Goal: Task Accomplishment & Management: Complete application form

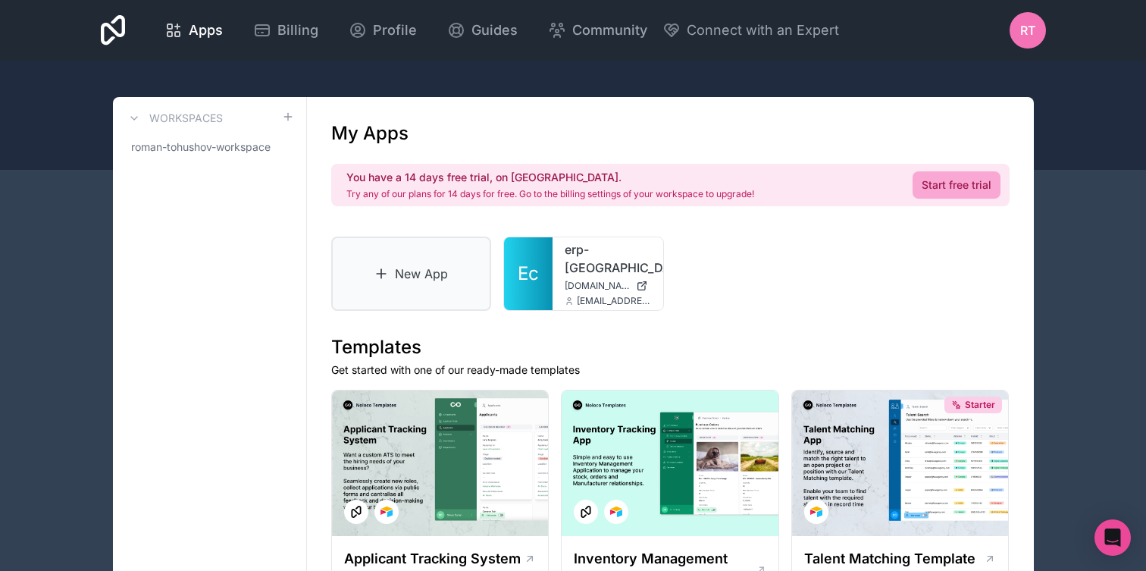
click at [431, 272] on link "New App" at bounding box center [411, 273] width 161 height 74
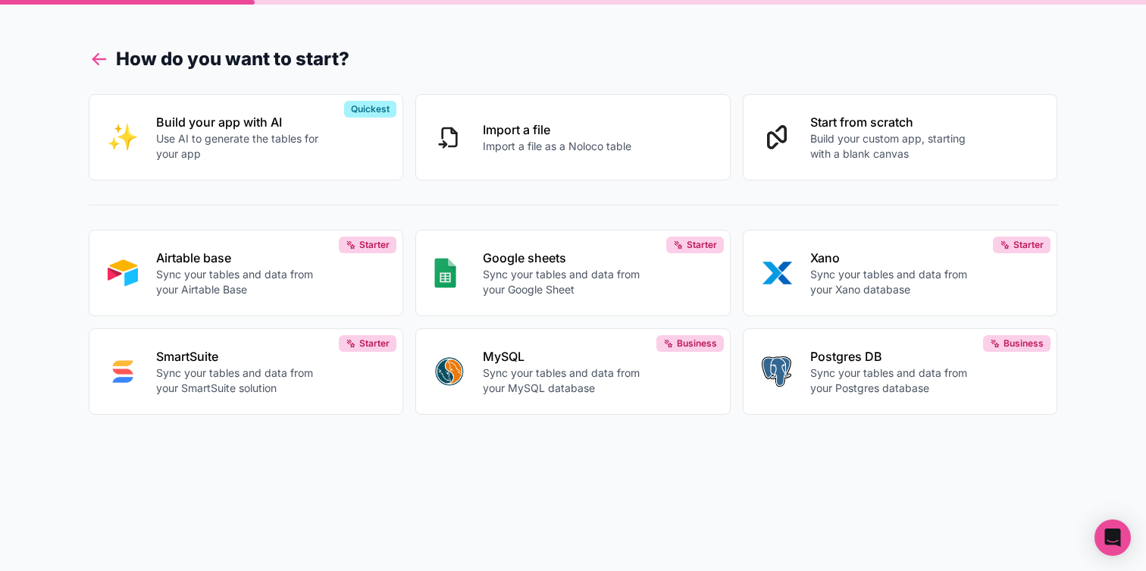
click at [96, 55] on icon at bounding box center [94, 56] width 5 height 5
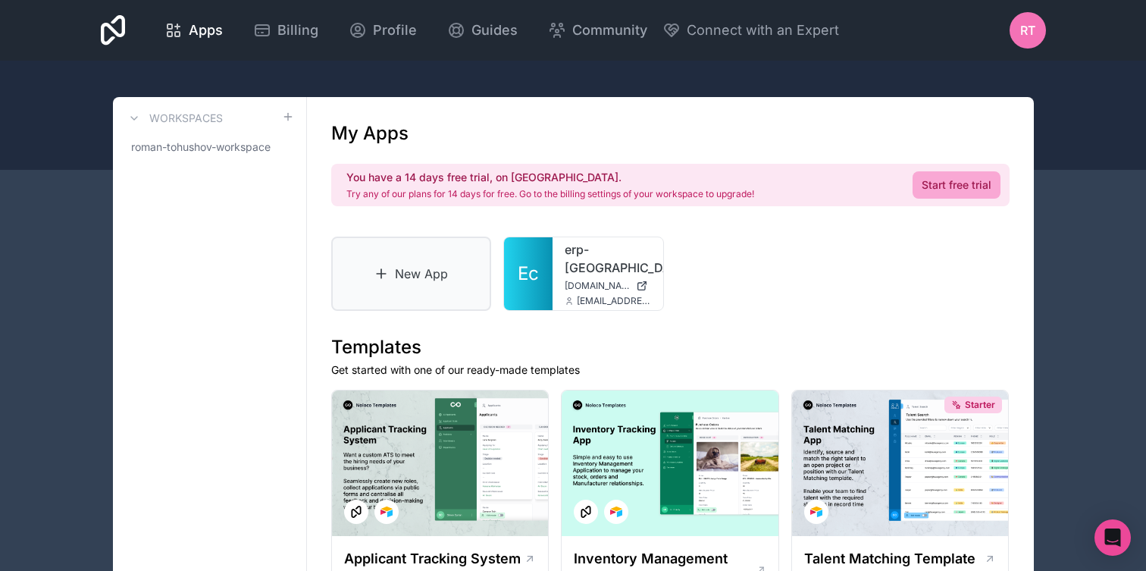
click at [440, 268] on link "New App" at bounding box center [411, 273] width 161 height 74
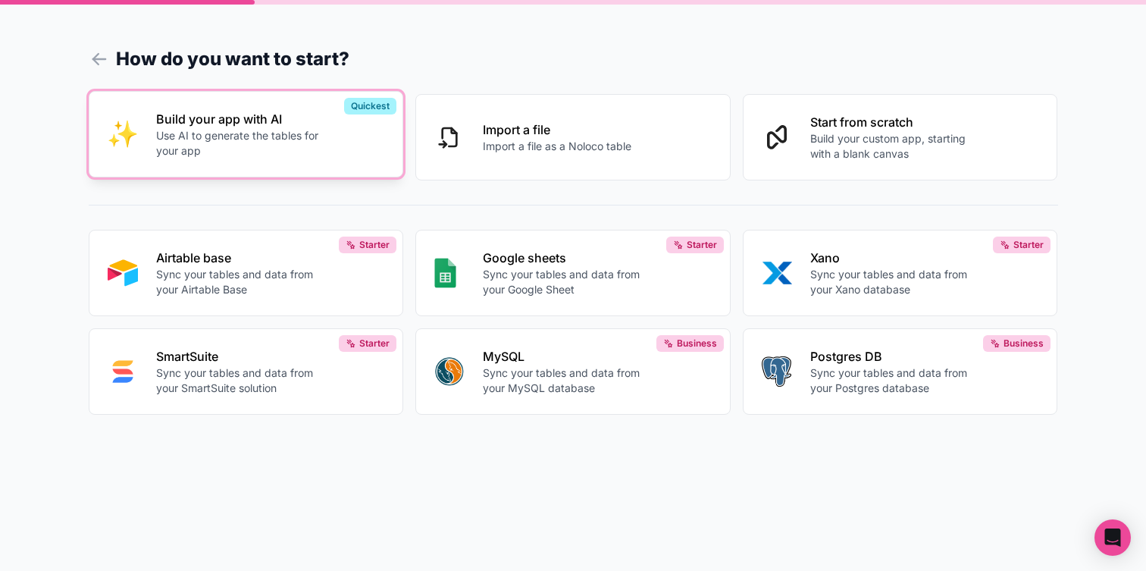
click at [335, 136] on div "Build your app with AI Use AI to generate the tables for your app" at bounding box center [270, 134] width 229 height 49
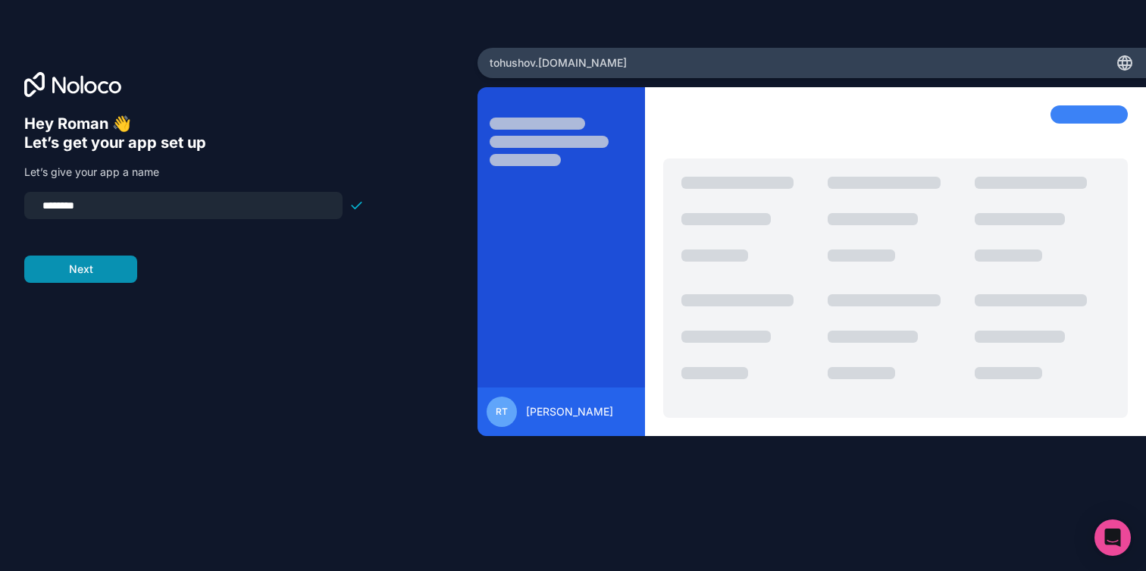
click at [117, 275] on button "Next" at bounding box center [80, 268] width 113 height 27
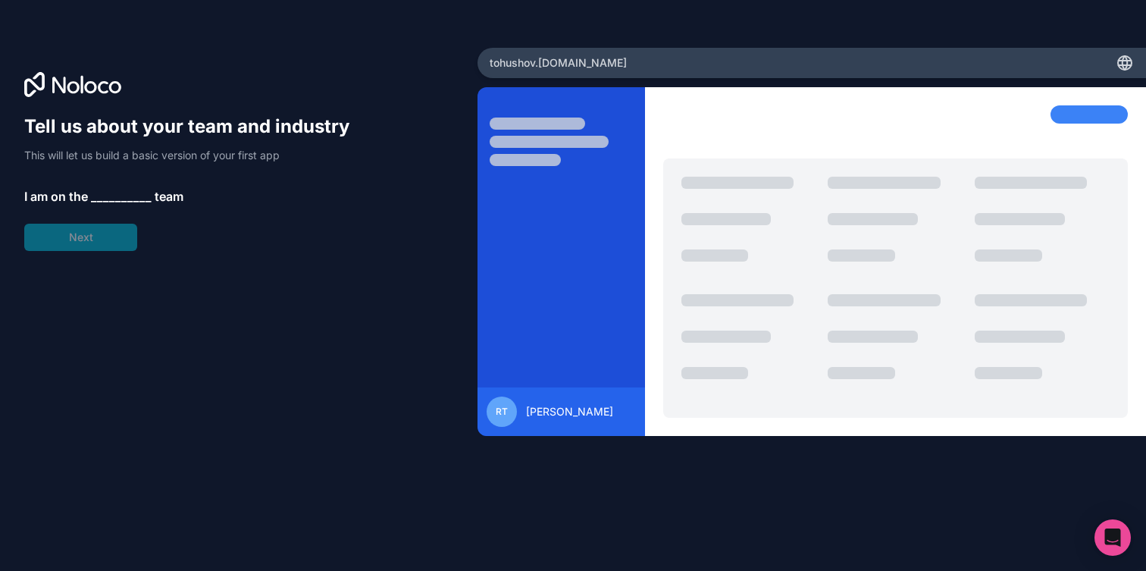
click at [118, 196] on span "__________" at bounding box center [121, 196] width 61 height 18
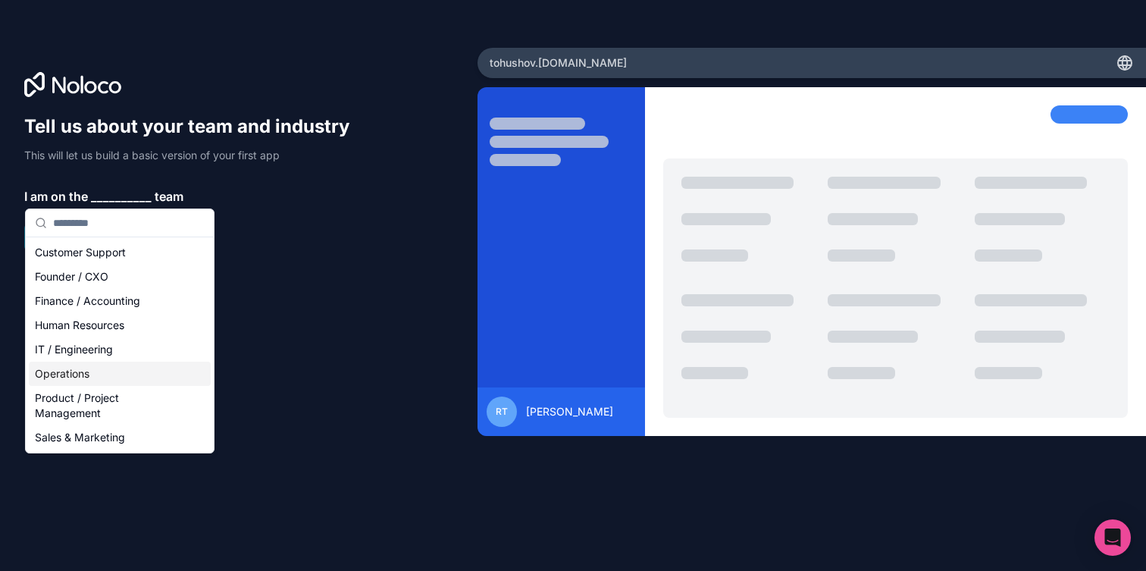
click at [134, 365] on div "Operations" at bounding box center [120, 374] width 182 height 24
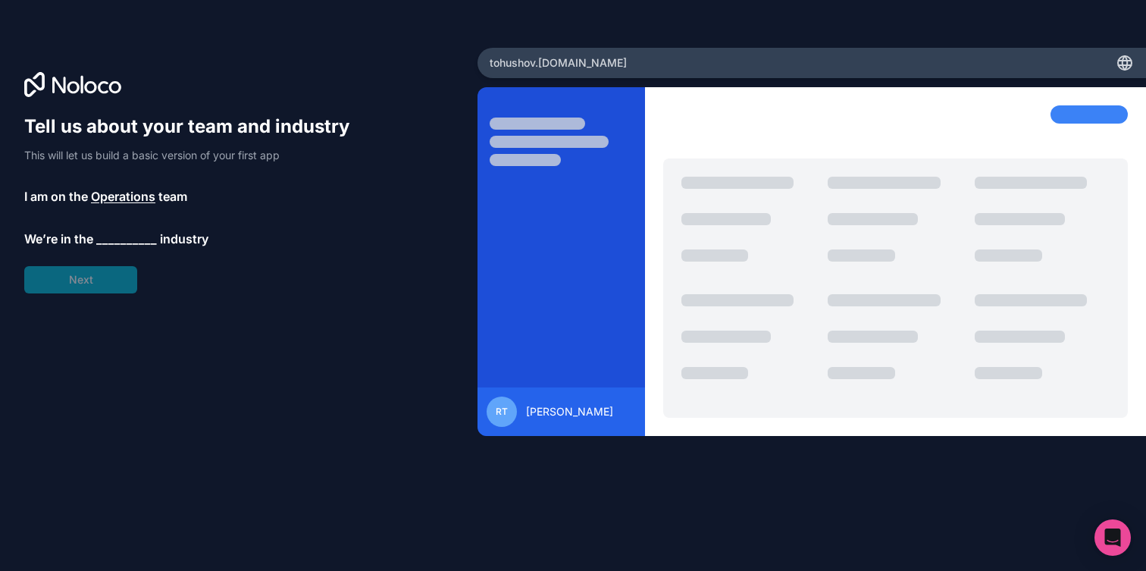
click at [124, 237] on span "__________" at bounding box center [126, 239] width 61 height 18
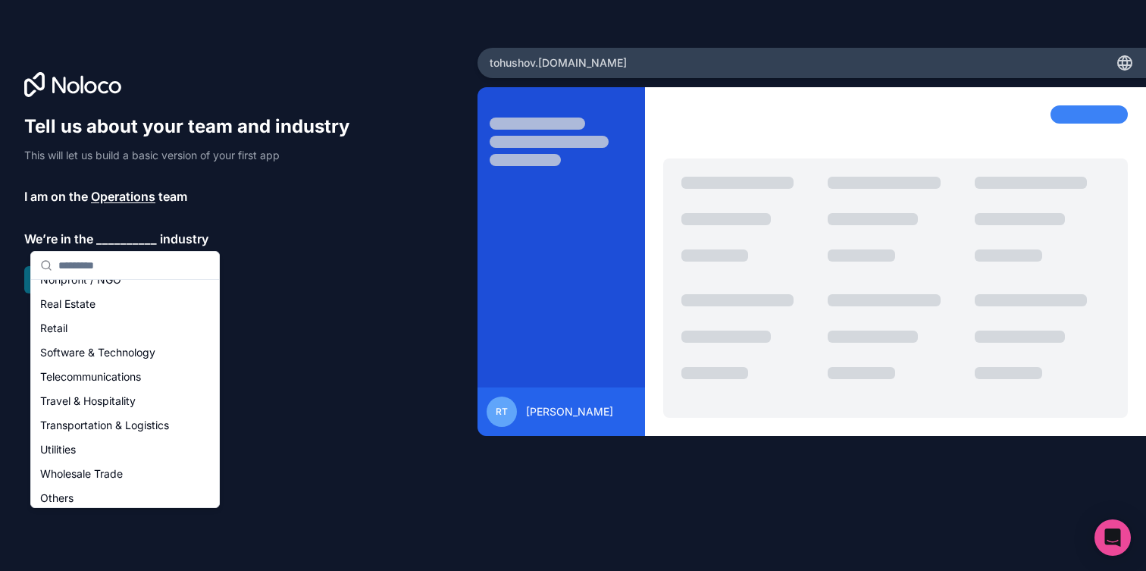
scroll to position [312, 0]
click at [143, 422] on div "Transportation & Logistics" at bounding box center [125, 419] width 182 height 24
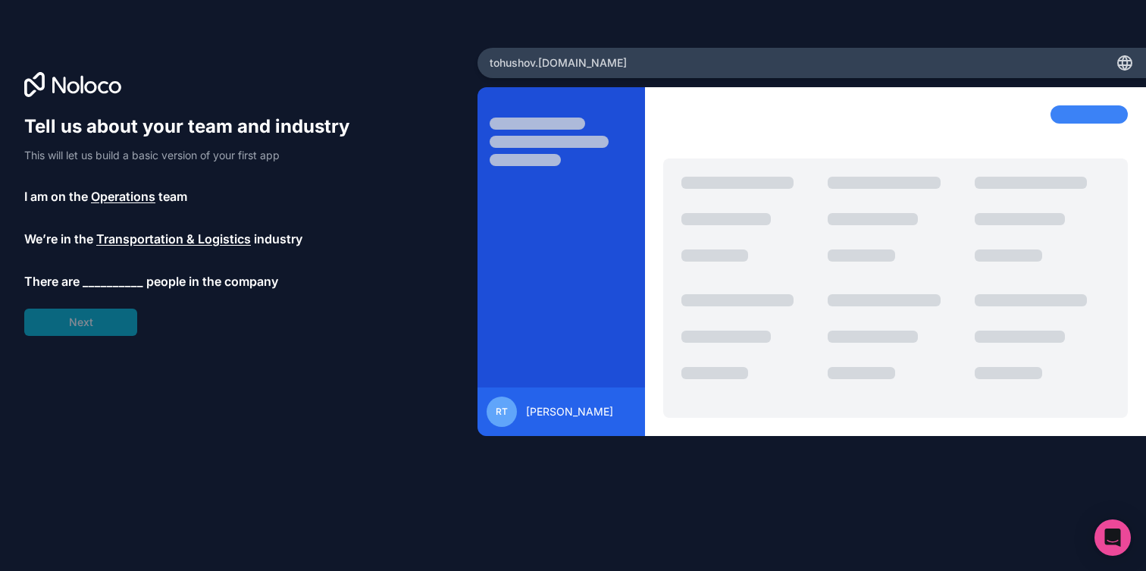
click at [109, 285] on span "__________" at bounding box center [113, 281] width 61 height 18
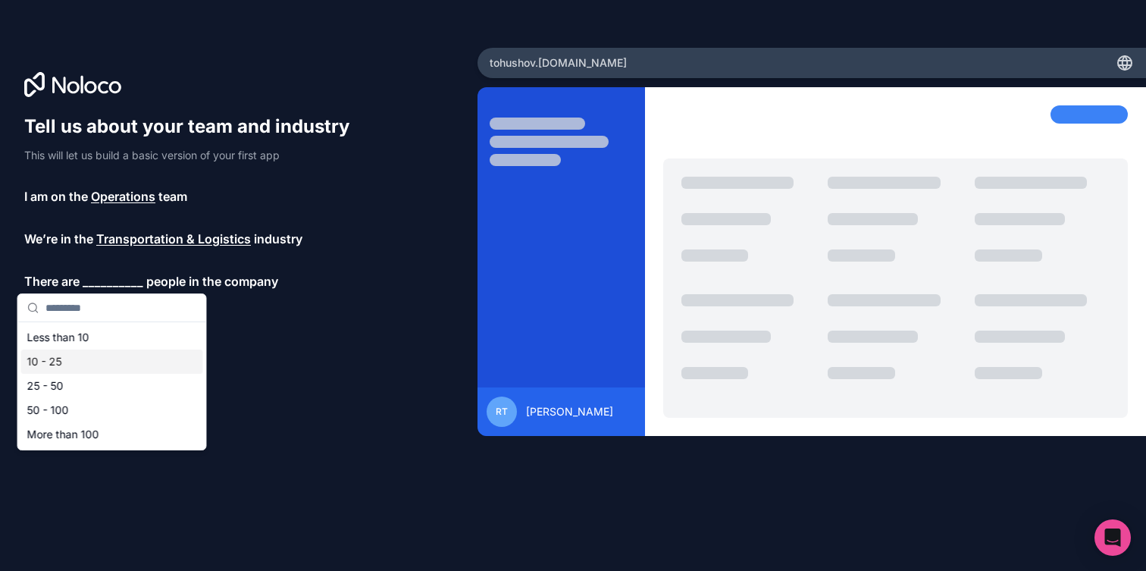
click at [94, 356] on div "10 - 25" at bounding box center [112, 361] width 182 height 24
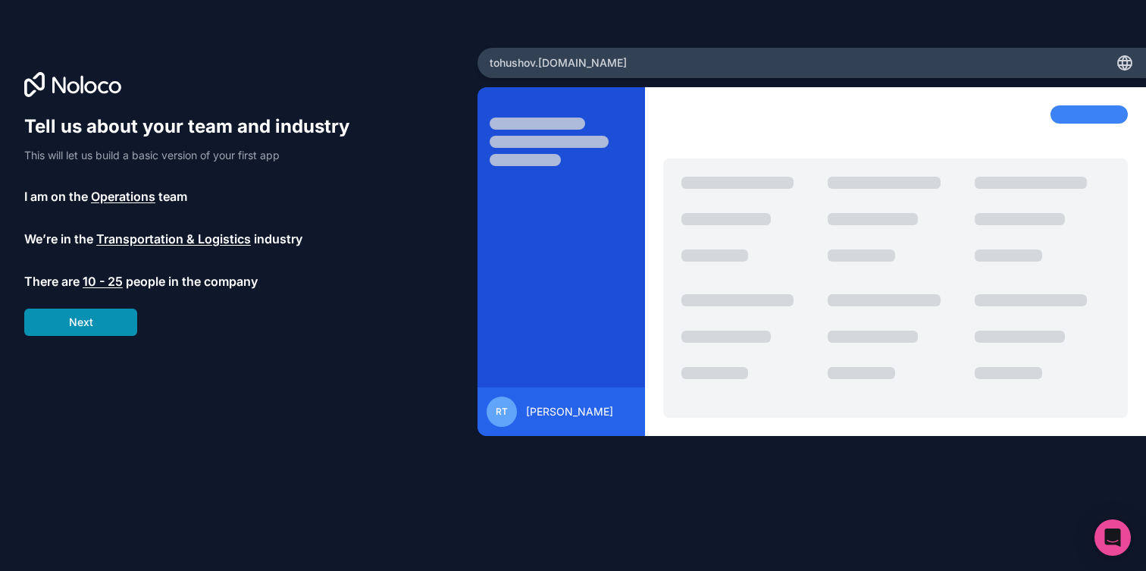
click at [105, 314] on button "Next" at bounding box center [80, 322] width 113 height 27
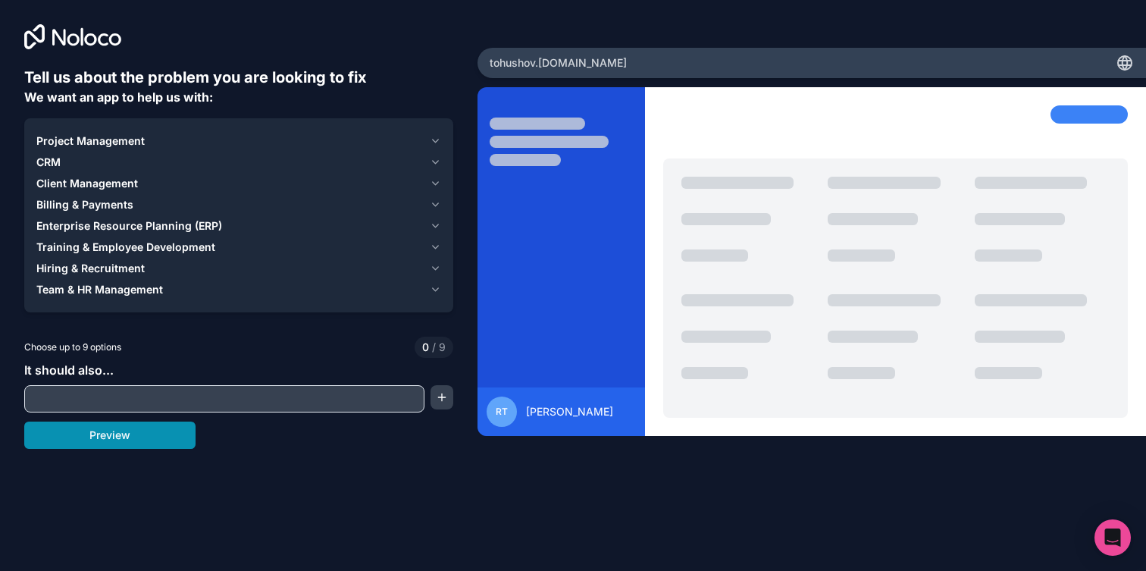
click at [131, 434] on button "Preview" at bounding box center [109, 434] width 171 height 27
click at [84, 134] on span "Project Management" at bounding box center [90, 140] width 108 height 15
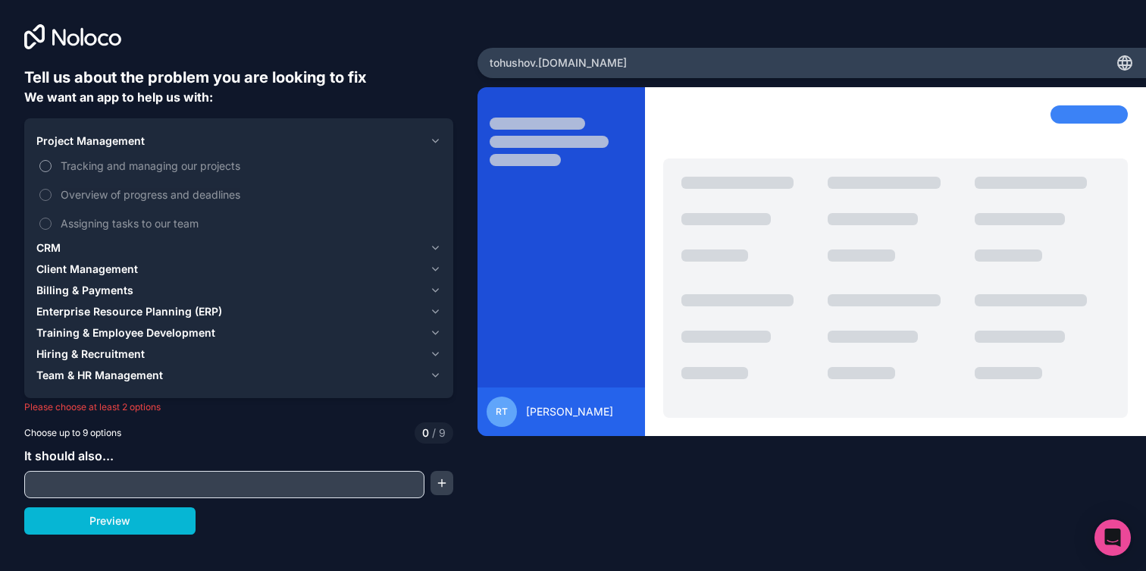
click at [122, 170] on span "Tracking and managing our projects" at bounding box center [249, 166] width 377 height 16
click at [52, 170] on button "Tracking and managing our projects" at bounding box center [45, 166] width 12 height 12
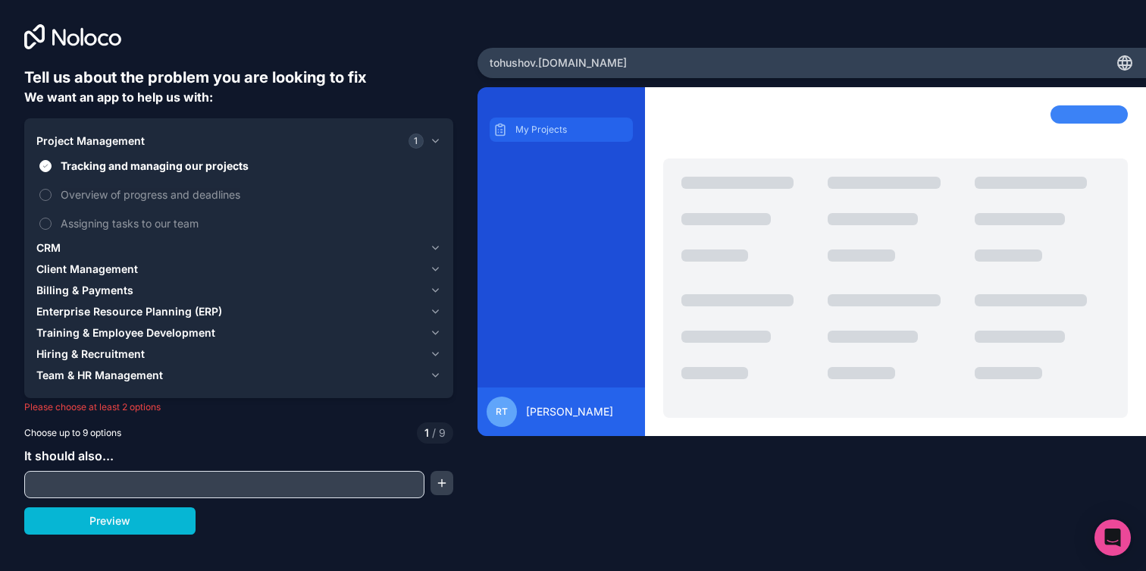
click at [528, 138] on div "My Projects" at bounding box center [561, 129] width 143 height 24
click at [165, 196] on span "Overview of progress and deadlines" at bounding box center [249, 194] width 377 height 16
click at [52, 196] on button "Overview of progress and deadlines" at bounding box center [45, 195] width 12 height 12
click at [155, 222] on span "Assigning tasks to our team" at bounding box center [249, 223] width 377 height 16
click at [52, 222] on button "Assigning tasks to our team" at bounding box center [45, 224] width 12 height 12
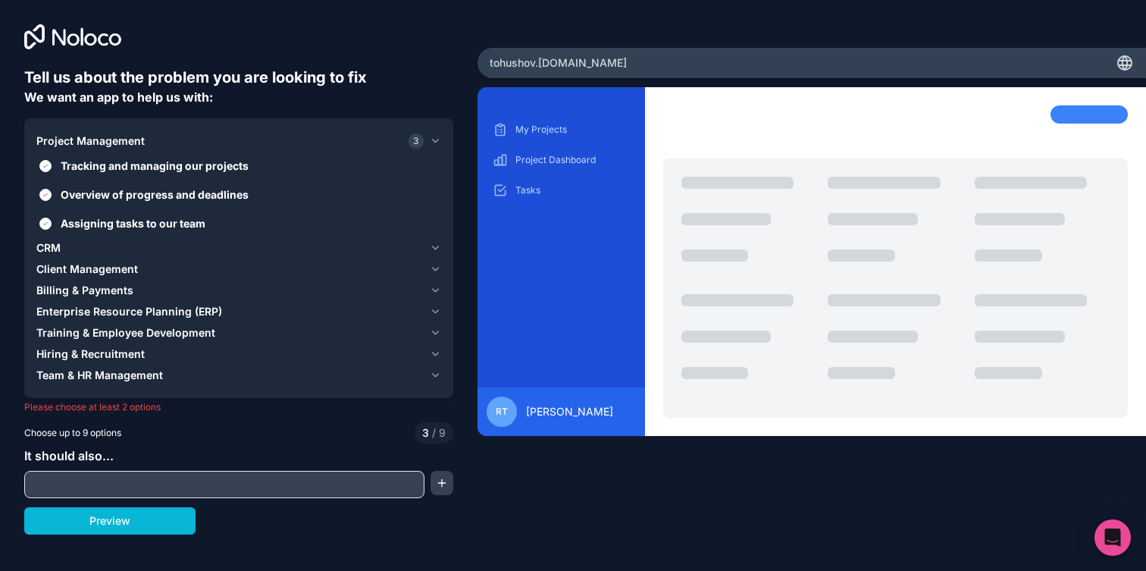
click at [83, 249] on div "CRM" at bounding box center [229, 247] width 387 height 15
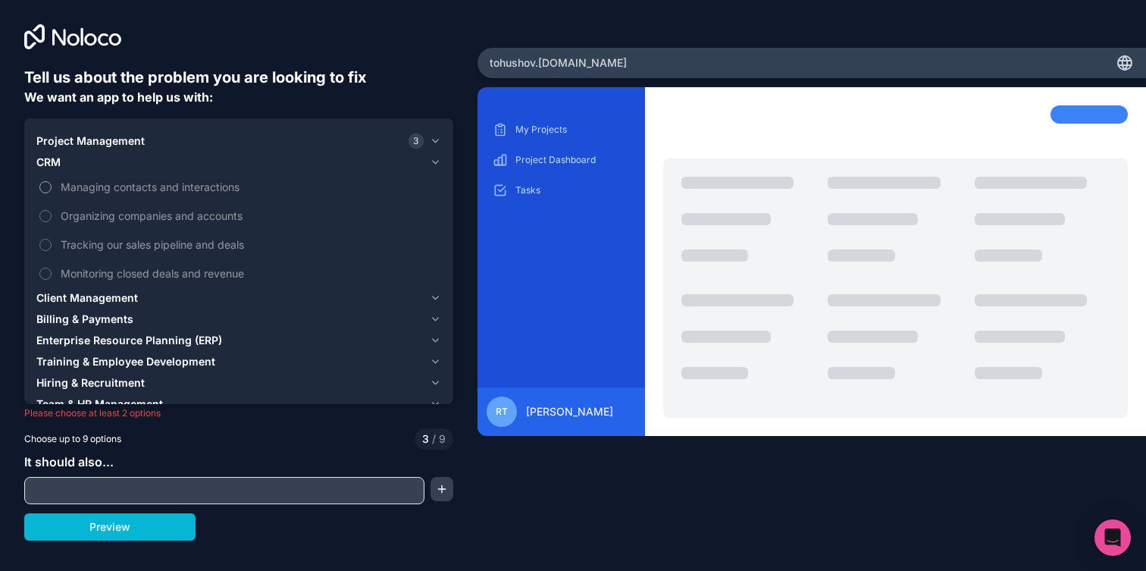
click at [101, 196] on label "Managing contacts and interactions" at bounding box center [238, 187] width 405 height 28
click at [52, 193] on button "Managing contacts and interactions" at bounding box center [45, 187] width 12 height 12
click at [101, 224] on label "Organizing companies and accounts" at bounding box center [238, 216] width 405 height 28
click at [52, 222] on button "Organizing companies and accounts" at bounding box center [45, 216] width 12 height 12
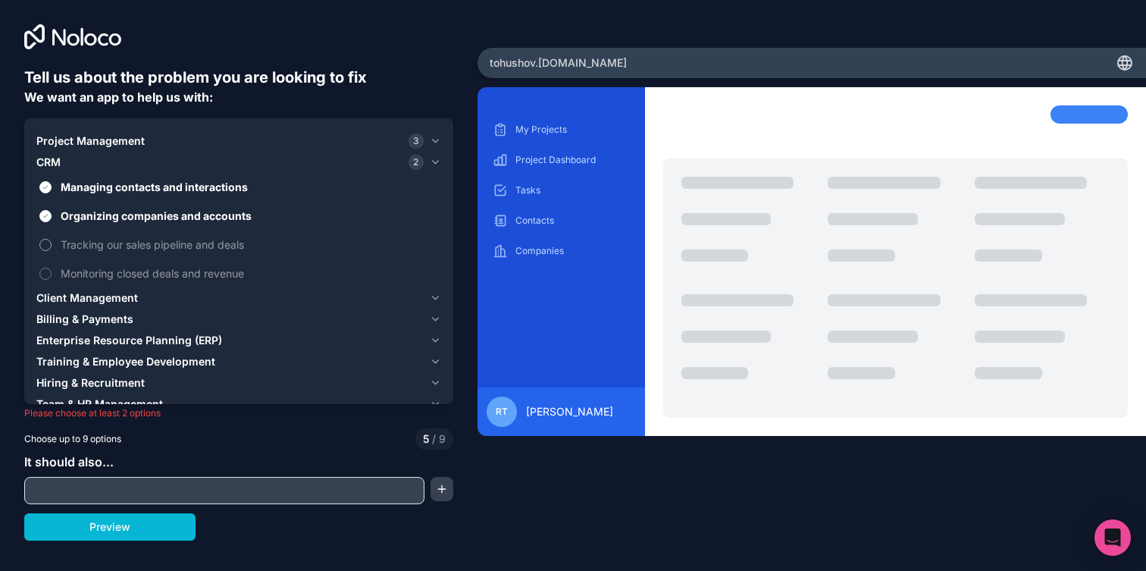
click at [101, 236] on span "Tracking our sales pipeline and deals" at bounding box center [249, 244] width 377 height 16
click at [52, 239] on button "Tracking our sales pipeline and deals" at bounding box center [45, 245] width 12 height 12
click at [101, 267] on span "Monitoring closed deals and revenue" at bounding box center [249, 273] width 377 height 16
click at [52, 268] on button "Monitoring closed deals and revenue" at bounding box center [45, 274] width 12 height 12
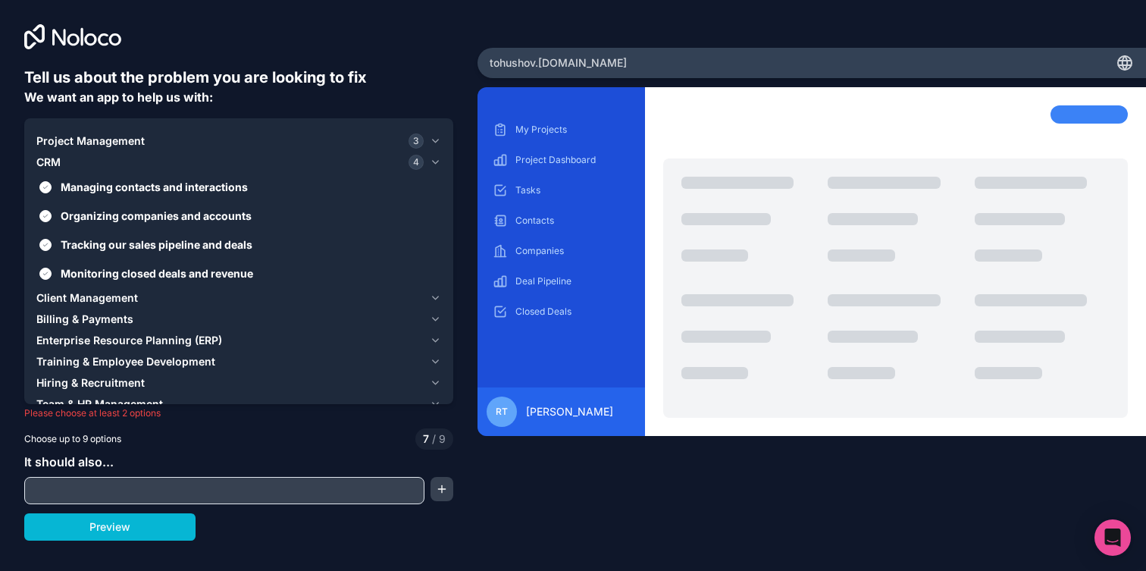
click at [91, 296] on span "Client Management" at bounding box center [87, 297] width 102 height 15
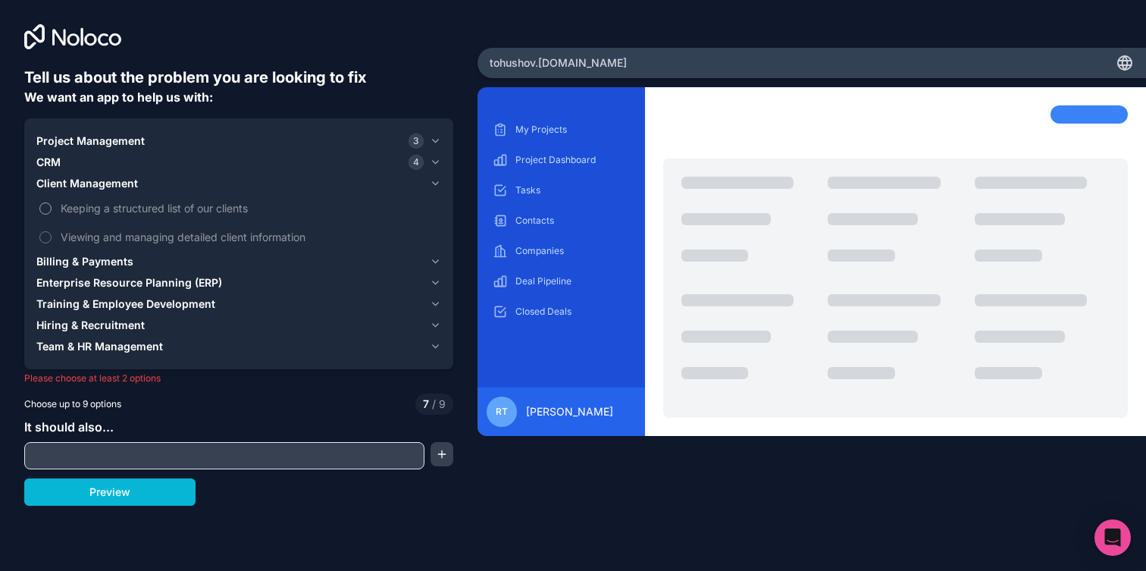
click at [119, 206] on span "Keeping a structured list of our clients" at bounding box center [249, 208] width 377 height 16
click at [52, 206] on button "Keeping a structured list of our clients" at bounding box center [45, 208] width 12 height 12
click at [129, 236] on span "Viewing and managing detailed client information" at bounding box center [249, 237] width 377 height 16
click at [52, 236] on button "Viewing and managing detailed client information" at bounding box center [45, 237] width 12 height 12
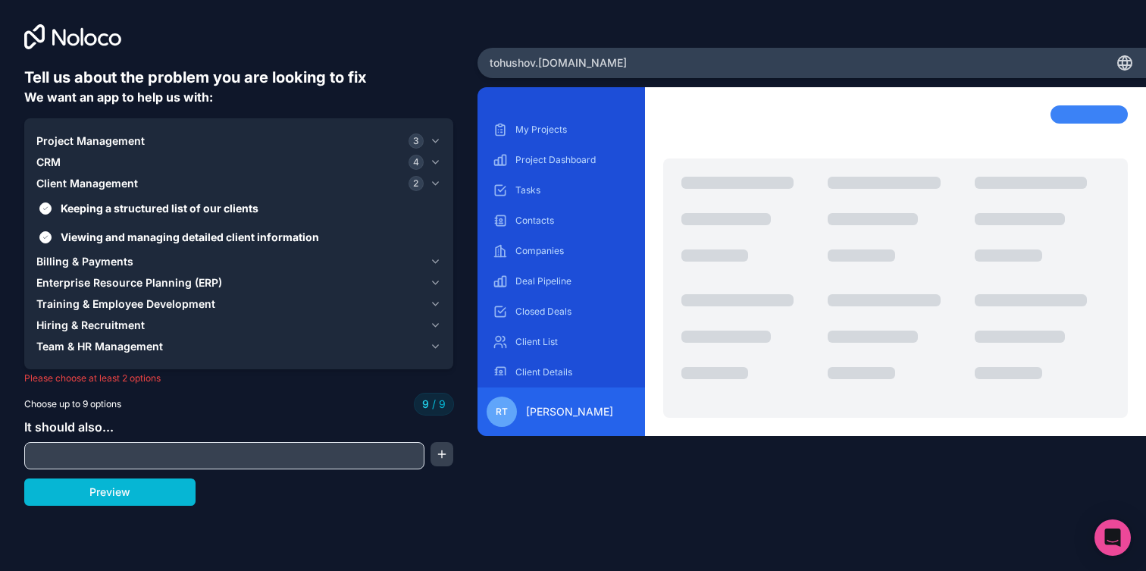
click at [121, 265] on span "Billing & Payments" at bounding box center [84, 261] width 97 height 15
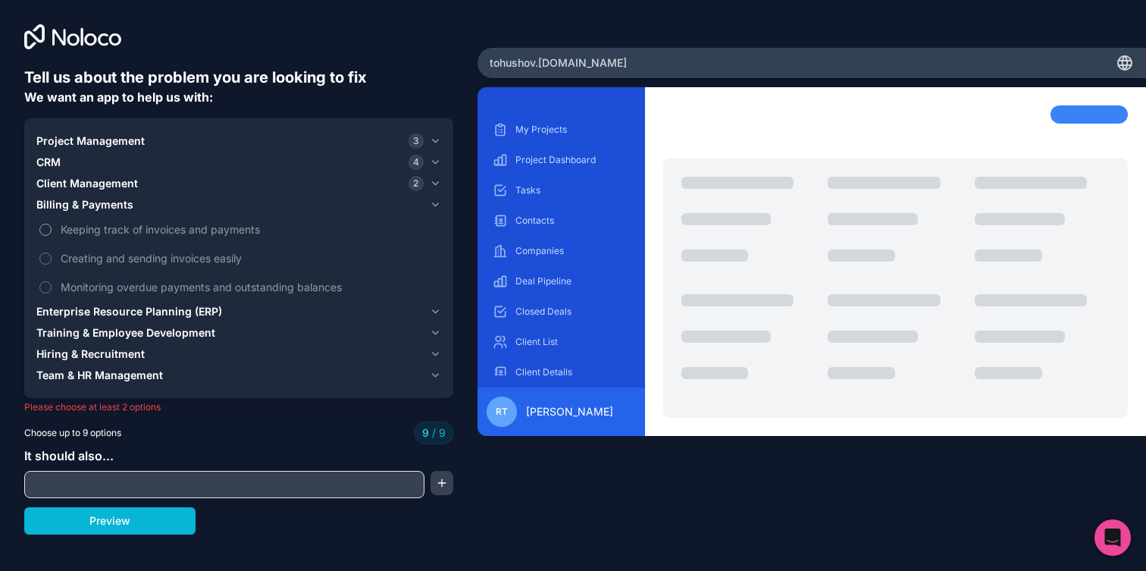
click at [116, 230] on span "Keeping track of invoices and payments" at bounding box center [249, 229] width 377 height 16
click at [114, 180] on span "Client Management" at bounding box center [87, 183] width 102 height 15
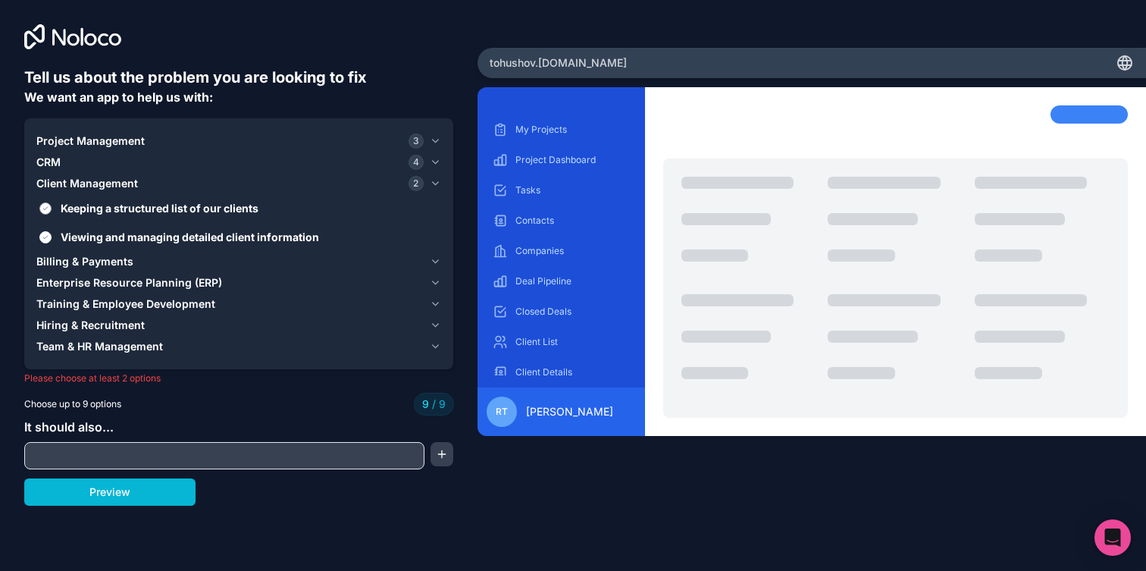
click at [113, 213] on span "Keeping a structured list of our clients" at bounding box center [249, 208] width 377 height 16
click at [52, 213] on button "Keeping a structured list of our clients" at bounding box center [45, 208] width 12 height 12
click at [111, 236] on span "Viewing and managing detailed client information" at bounding box center [249, 237] width 377 height 16
click at [52, 236] on button "Viewing and managing detailed client information" at bounding box center [45, 237] width 12 height 12
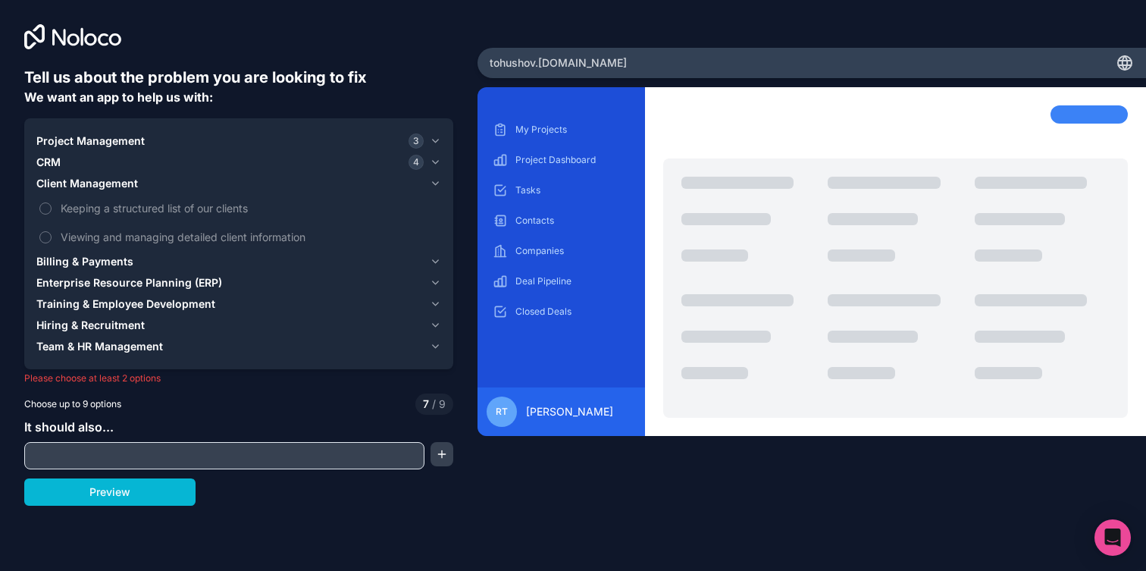
click at [96, 259] on span "Billing & Payments" at bounding box center [84, 261] width 97 height 15
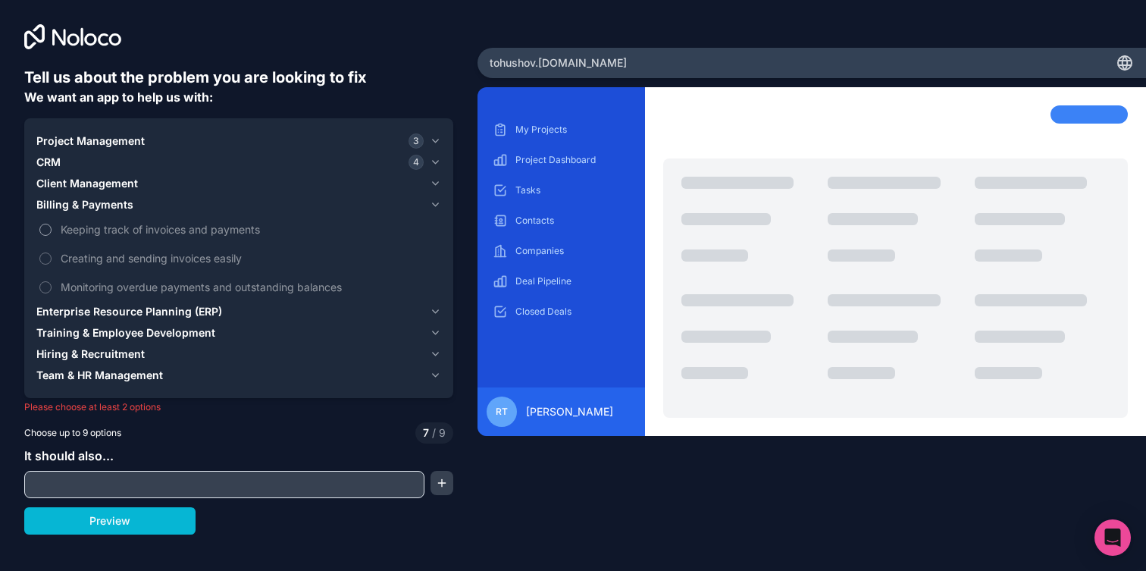
click at [101, 234] on span "Keeping track of invoices and payments" at bounding box center [249, 229] width 377 height 16
click at [52, 234] on button "Keeping track of invoices and payments" at bounding box center [45, 230] width 12 height 12
click at [101, 260] on span "Creating and sending invoices easily" at bounding box center [249, 258] width 377 height 16
click at [52, 260] on button "Creating and sending invoices easily" at bounding box center [45, 258] width 12 height 12
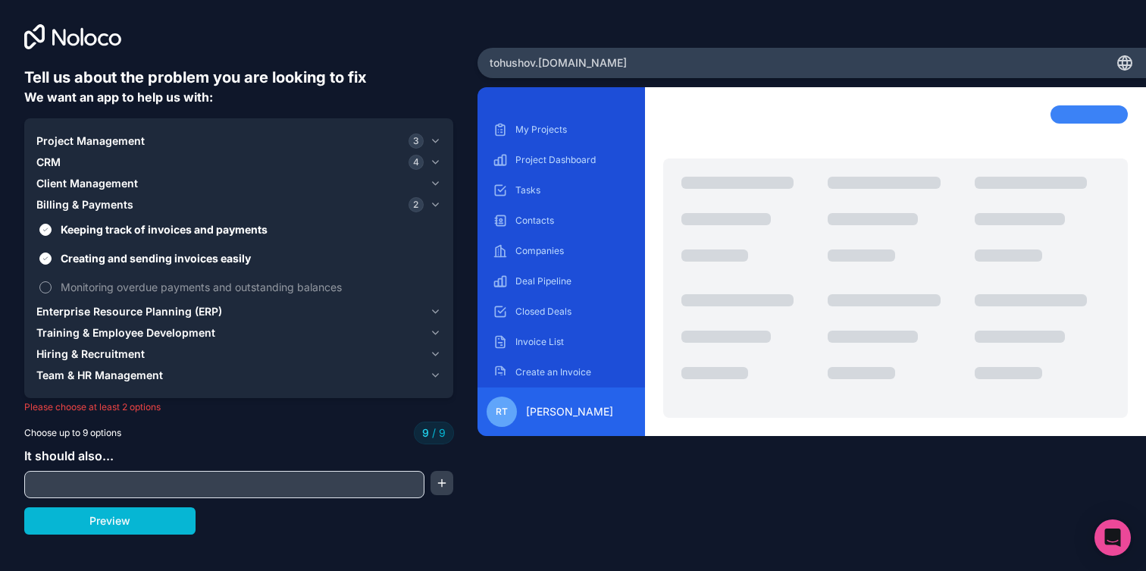
click at [107, 290] on span "Monitoring overdue payments and outstanding balances" at bounding box center [249, 287] width 377 height 16
click at [108, 516] on button "Preview" at bounding box center [109, 520] width 171 height 27
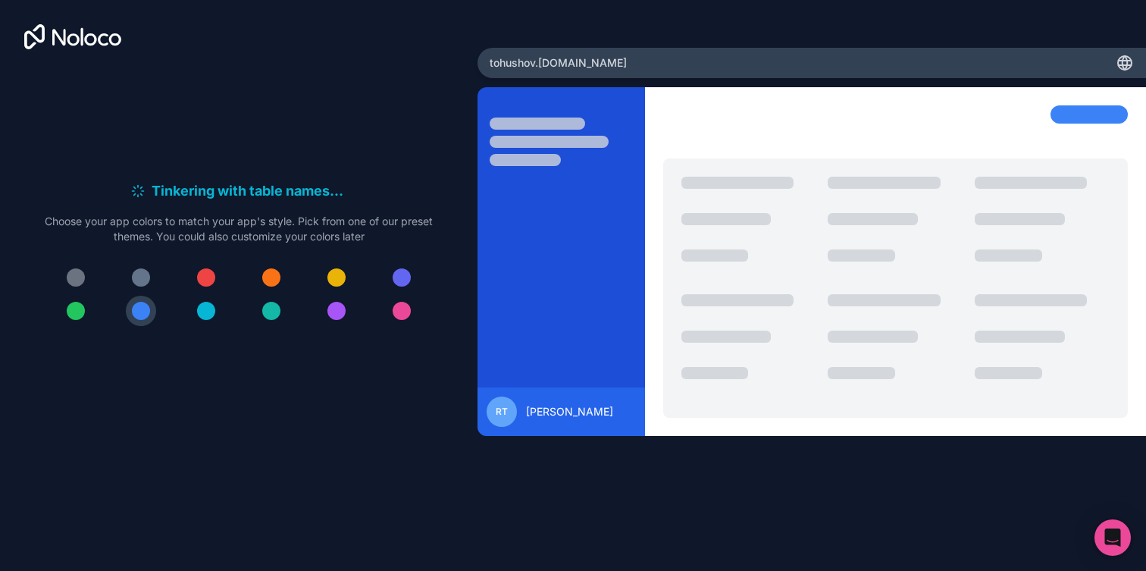
click at [81, 312] on div at bounding box center [76, 311] width 18 height 18
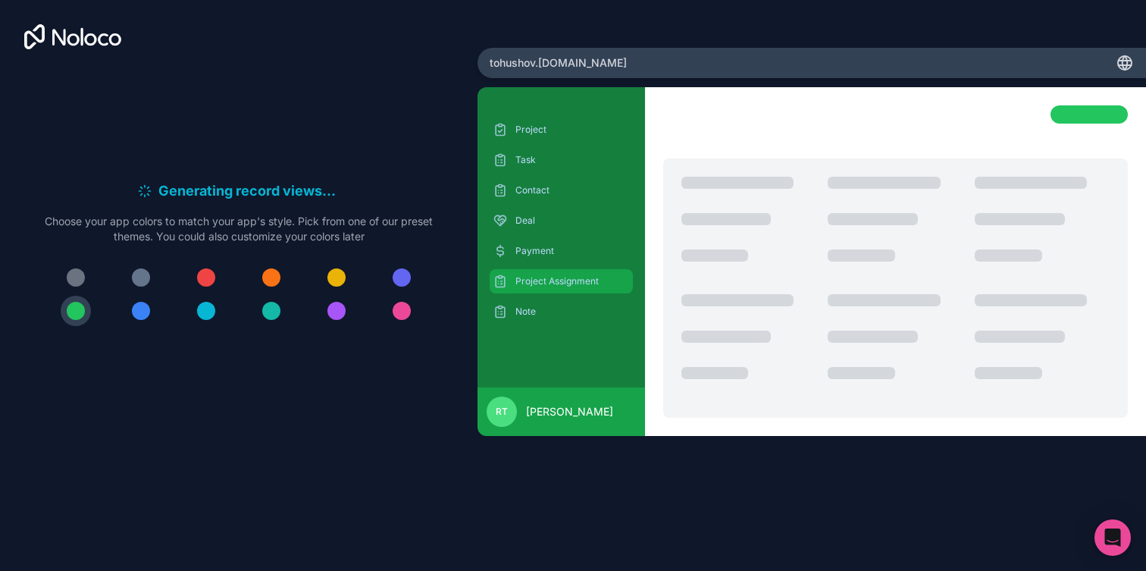
click at [535, 281] on p "Project Assignment" at bounding box center [572, 281] width 114 height 12
click at [532, 260] on div "Payment" at bounding box center [561, 251] width 143 height 24
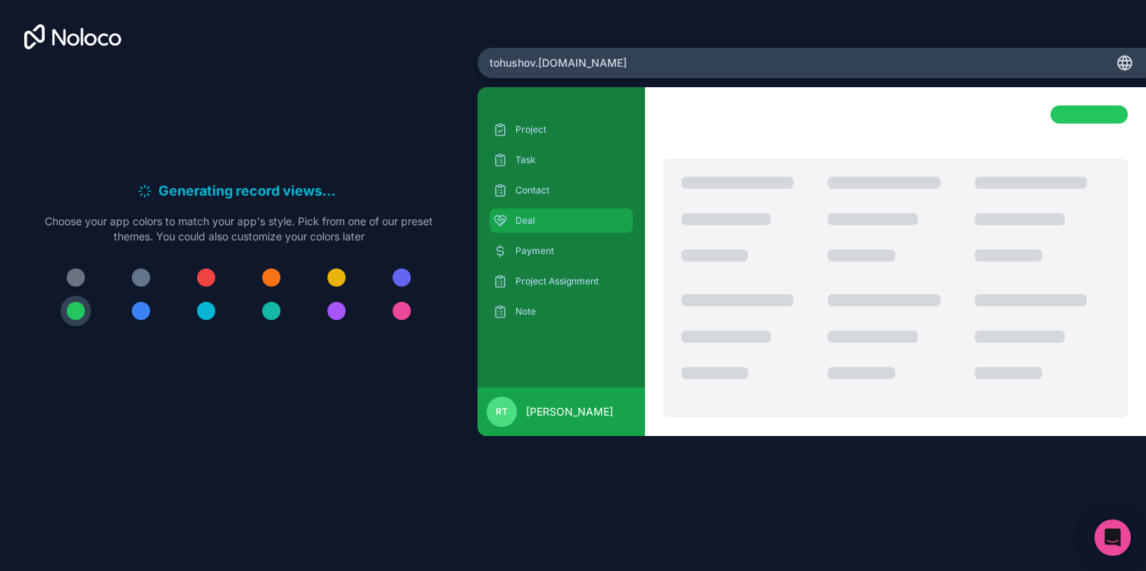
click at [528, 212] on div "Deal" at bounding box center [561, 220] width 143 height 24
click at [532, 190] on p "Contact" at bounding box center [572, 190] width 114 height 12
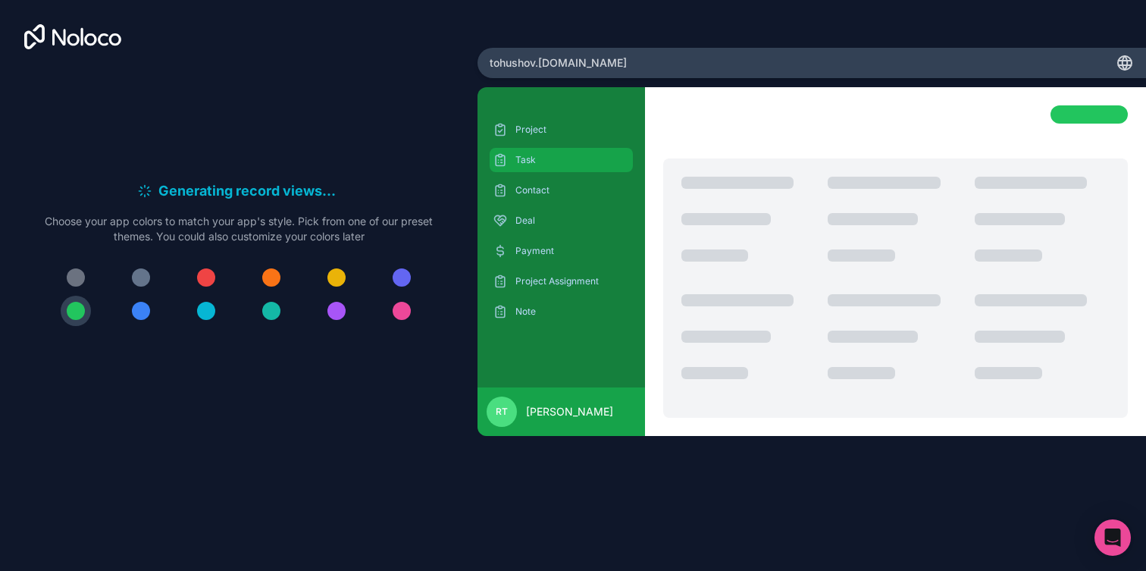
click at [540, 161] on p "Task" at bounding box center [572, 160] width 114 height 12
click at [549, 127] on p "Project" at bounding box center [572, 130] width 114 height 12
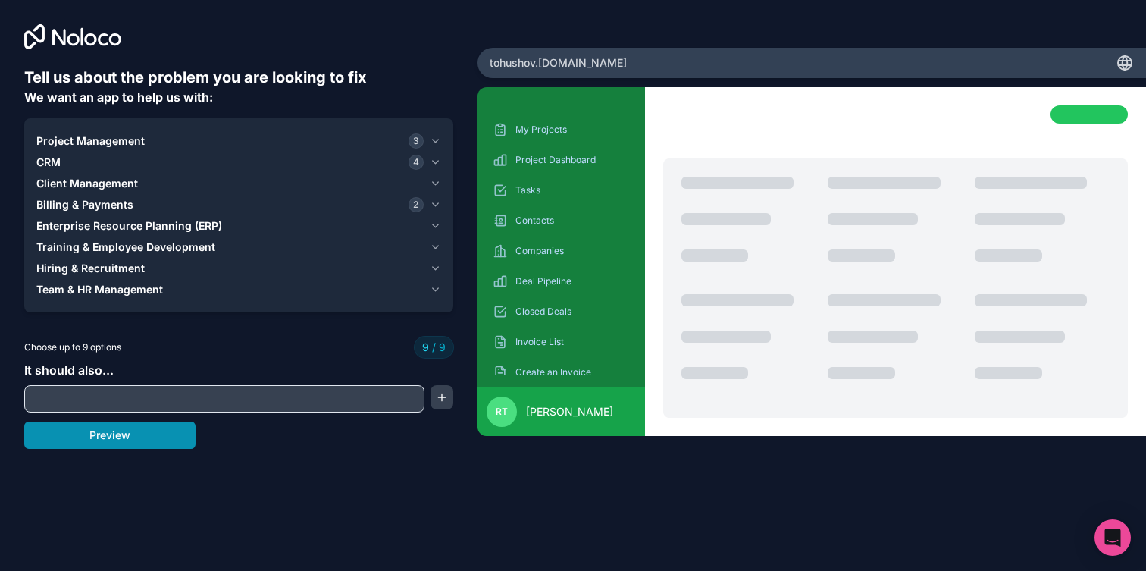
click at [140, 440] on button "Preview" at bounding box center [109, 434] width 171 height 27
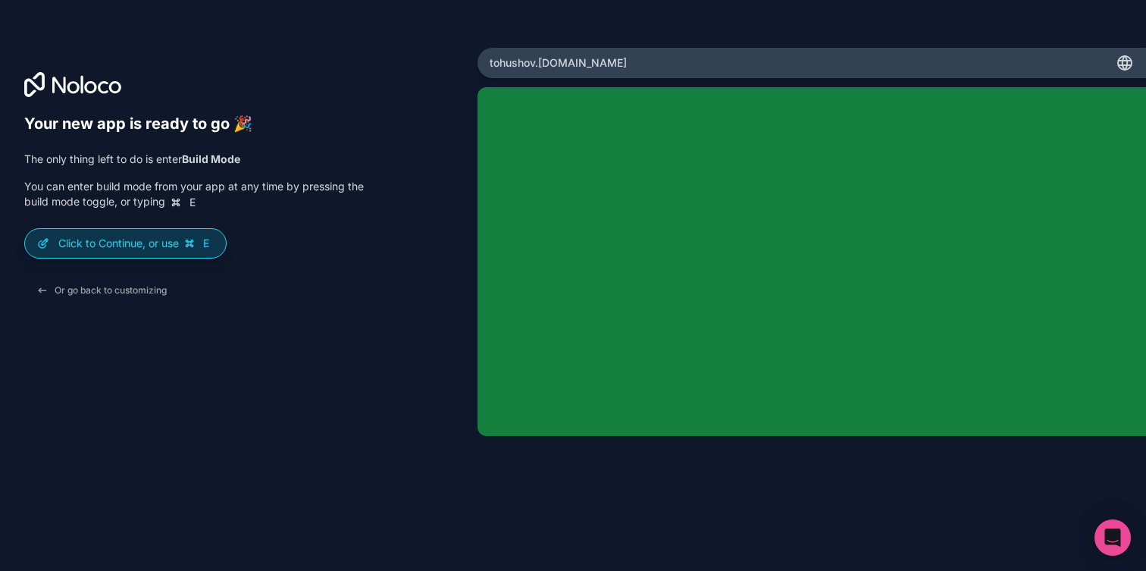
click at [178, 240] on p "Click to Continue, or use E" at bounding box center [135, 243] width 155 height 15
